Goal: Task Accomplishment & Management: Complete application form

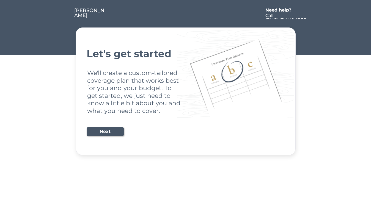
click at [185, 106] on div "Let's get started We'll create a custom-tailored coverage plan that works best …" at bounding box center [186, 91] width 198 height 114
click at [185, 78] on div "Let's get started We'll create a custom-tailored coverage plan that works best …" at bounding box center [186, 91] width 198 height 114
click at [186, 10] on div at bounding box center [184, 13] width 157 height 11
click at [186, 13] on div at bounding box center [184, 13] width 157 height 11
click at [64, 13] on div at bounding box center [64, 13] width 21 height 11
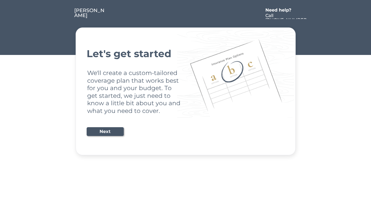
click at [184, 13] on div at bounding box center [184, 13] width 157 height 11
click at [281, 11] on div "Need help?" at bounding box center [281, 10] width 32 height 4
click at [313, 13] on div at bounding box center [313, 13] width 10 height 11
click at [65, 19] on div at bounding box center [65, 19] width 3 height 3
click at [186, 91] on div "Let's get started We'll create a custom-tailored coverage plan that works best …" at bounding box center [186, 91] width 198 height 114
